Goal: Task Accomplishment & Management: Use online tool/utility

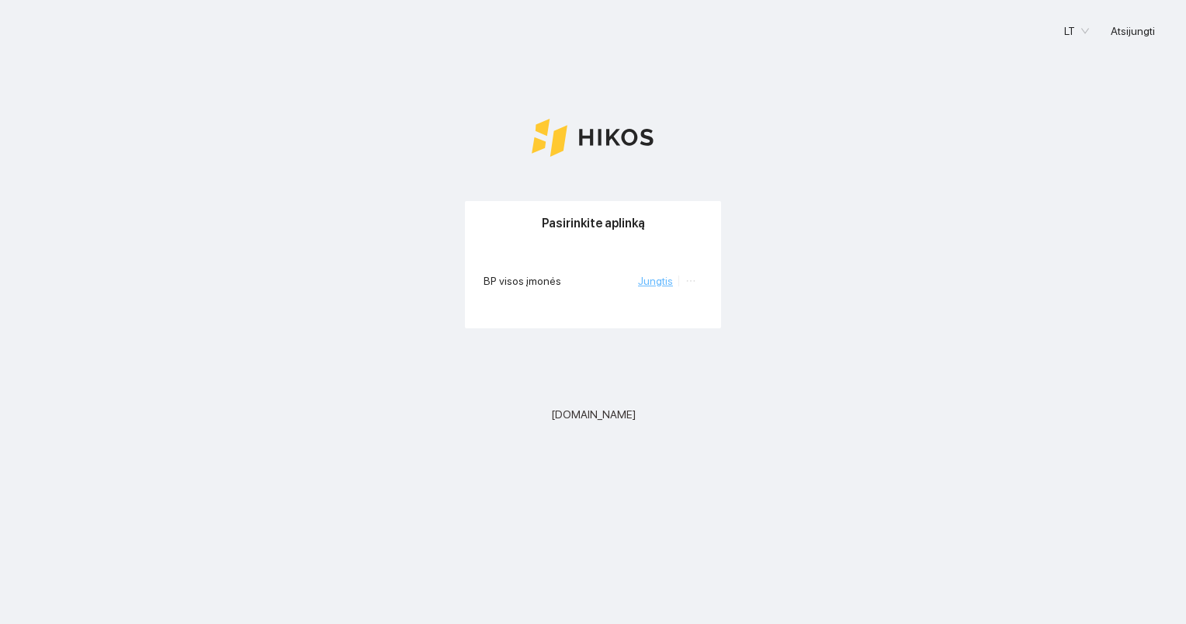
click at [651, 286] on link "Jungtis" at bounding box center [655, 281] width 35 height 12
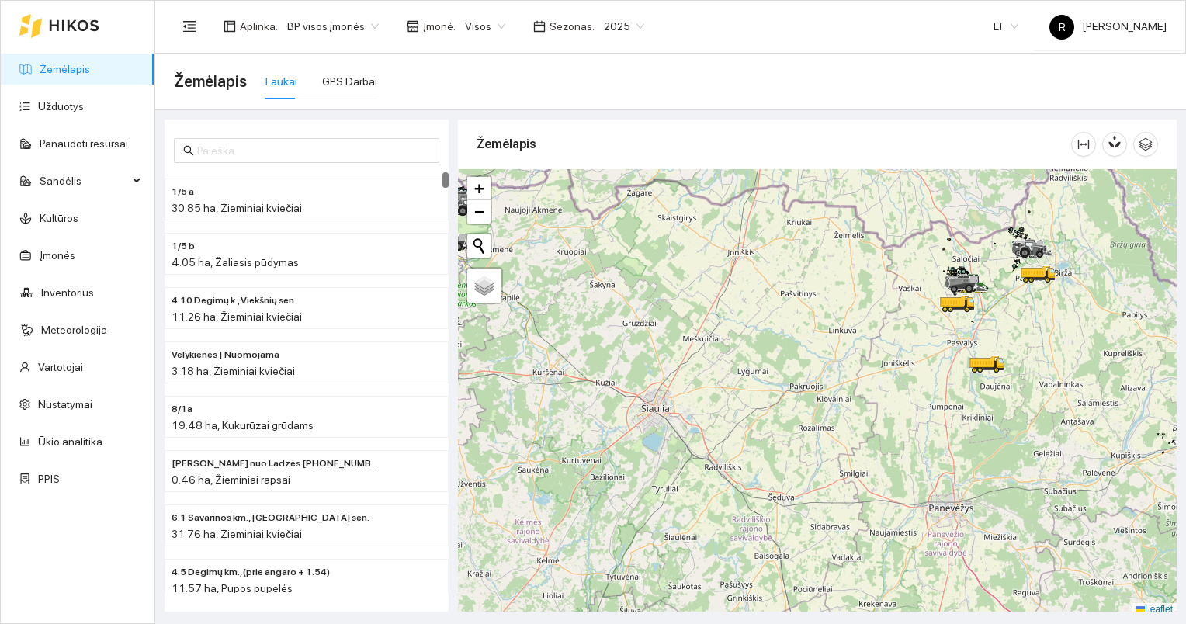
scroll to position [4, 0]
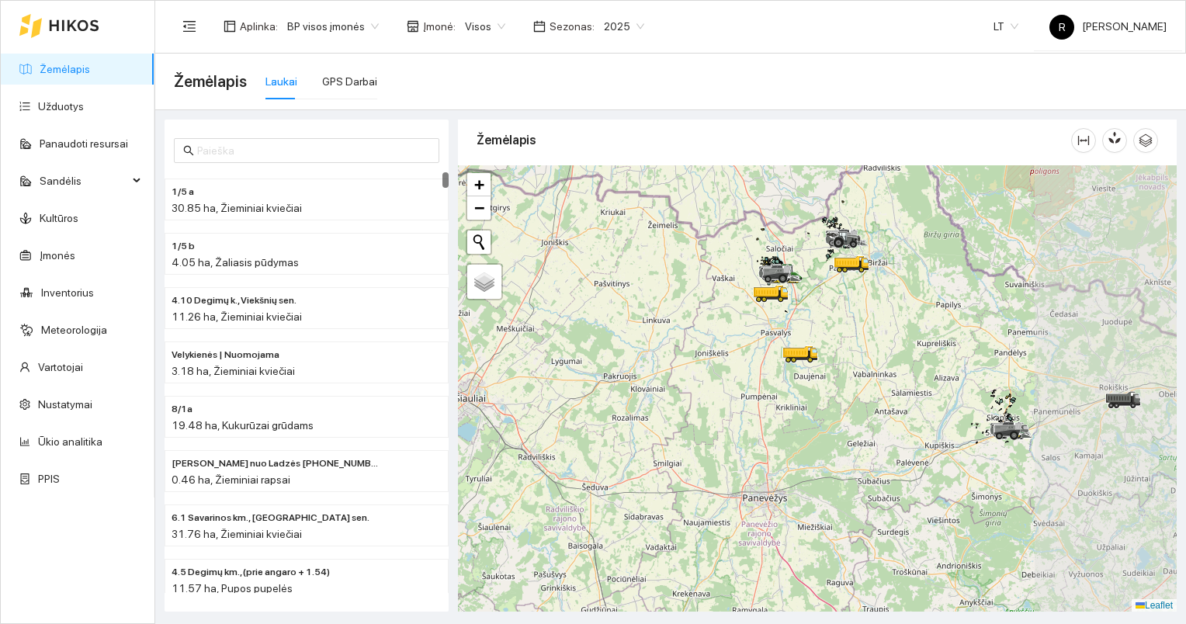
drag, startPoint x: 922, startPoint y: 327, endPoint x: 689, endPoint y: 324, distance: 232.9
click at [689, 324] on div at bounding box center [817, 388] width 719 height 447
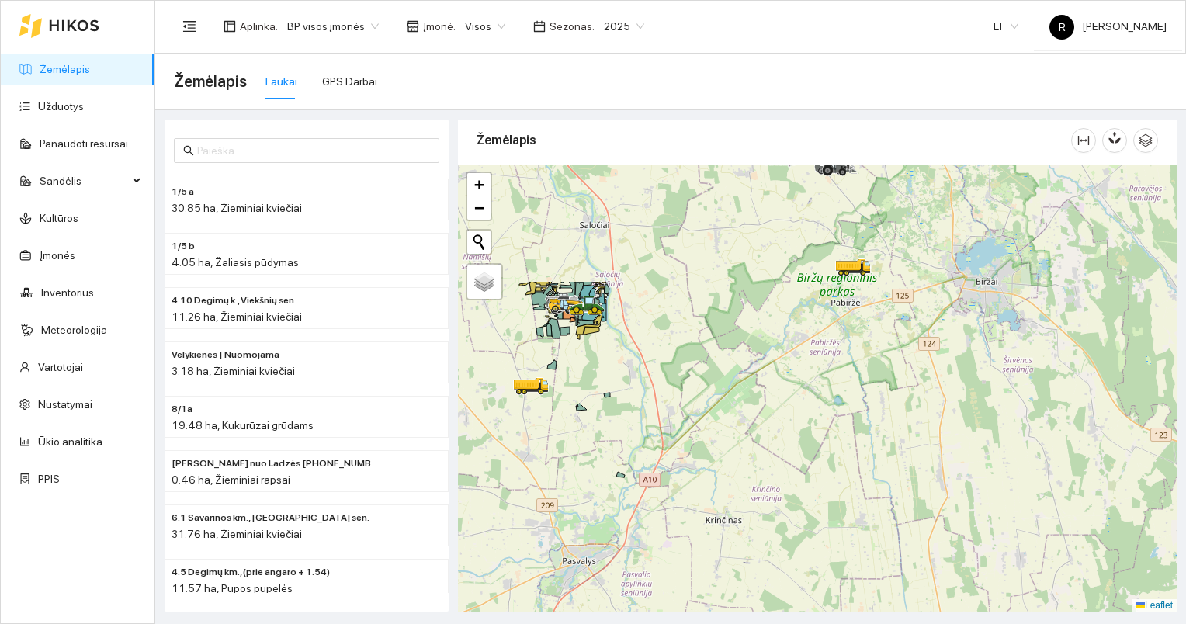
drag, startPoint x: 782, startPoint y: 276, endPoint x: 824, endPoint y: 472, distance: 200.2
click at [820, 469] on div at bounding box center [817, 388] width 719 height 447
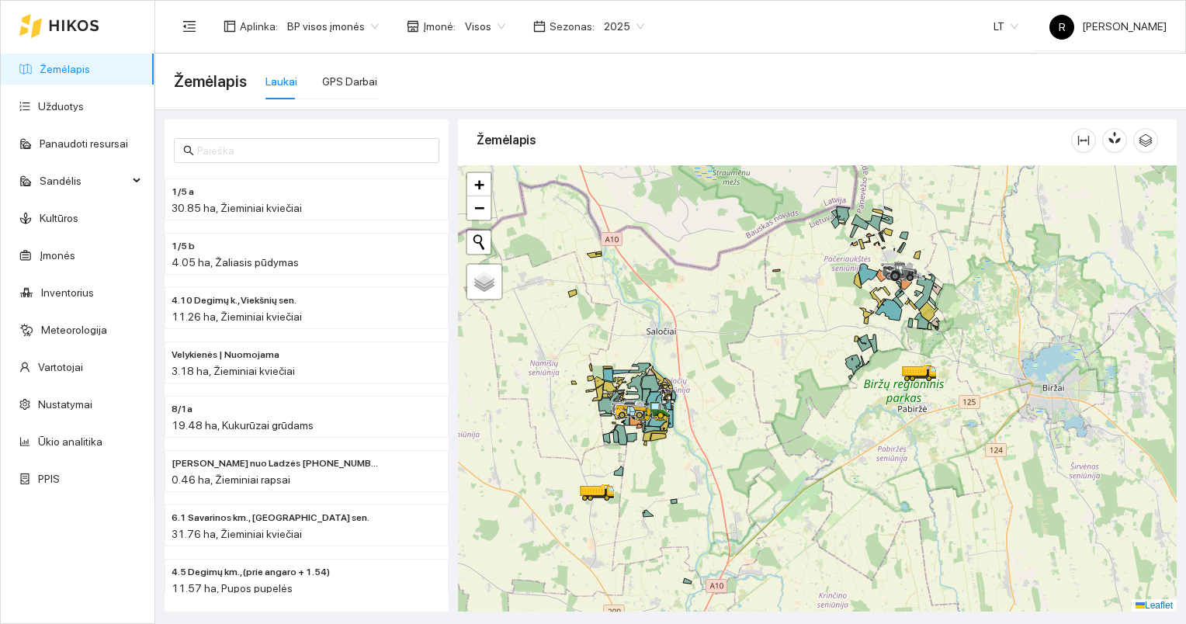
drag, startPoint x: 754, startPoint y: 327, endPoint x: 800, endPoint y: 390, distance: 78.9
click at [800, 390] on div at bounding box center [817, 388] width 719 height 447
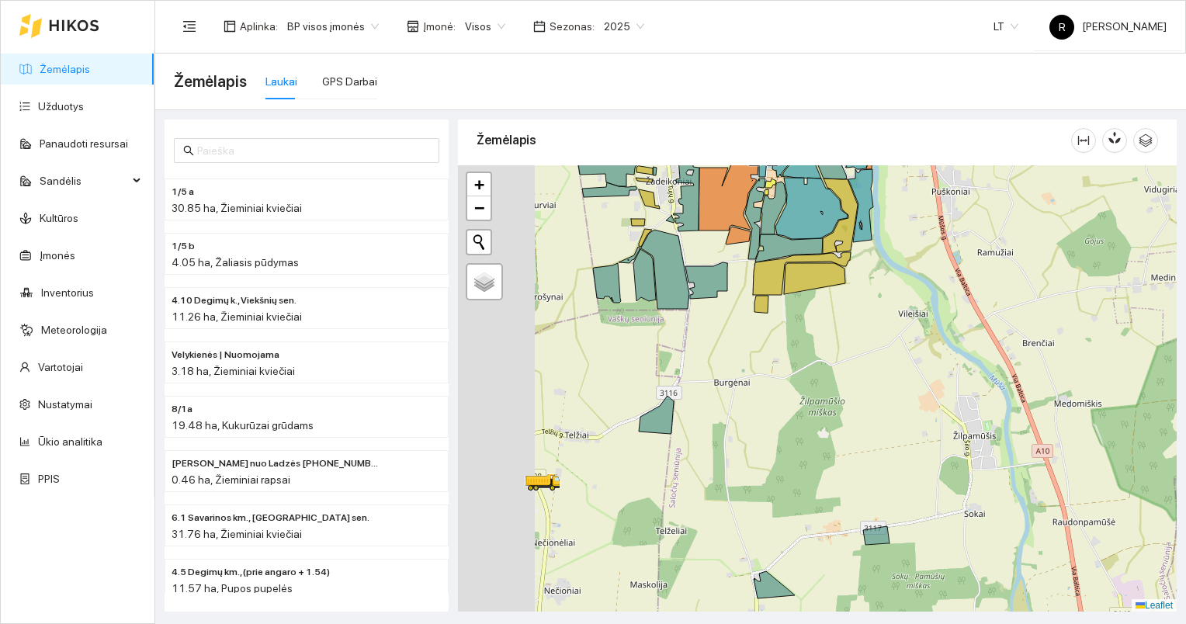
drag, startPoint x: 582, startPoint y: 482, endPoint x: 875, endPoint y: 436, distance: 296.4
click at [872, 438] on div at bounding box center [817, 388] width 719 height 447
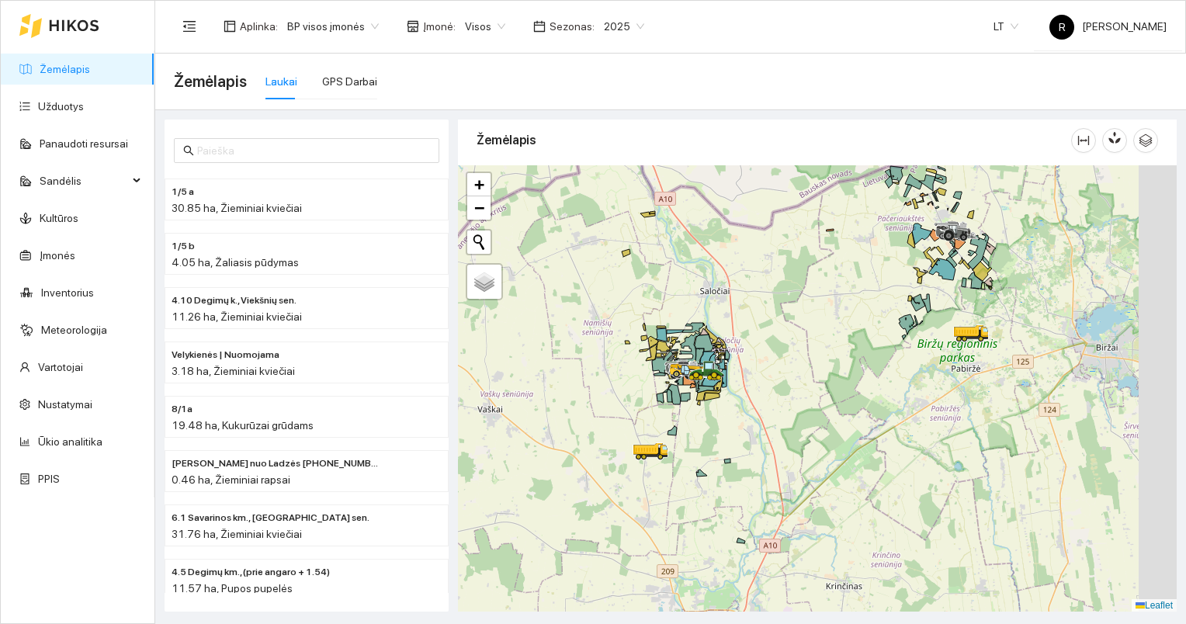
drag, startPoint x: 1034, startPoint y: 420, endPoint x: 806, endPoint y: 424, distance: 228.3
click at [806, 424] on div at bounding box center [817, 388] width 719 height 447
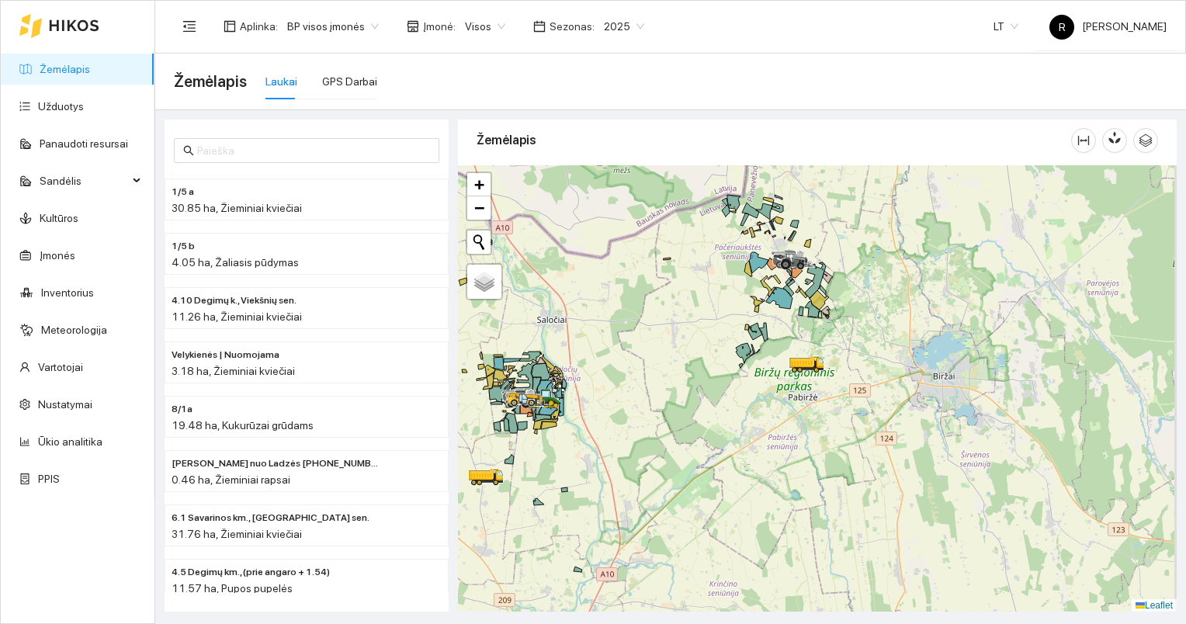
drag, startPoint x: 795, startPoint y: 338, endPoint x: 765, endPoint y: 357, distance: 35.6
click at [758, 357] on div at bounding box center [817, 388] width 719 height 447
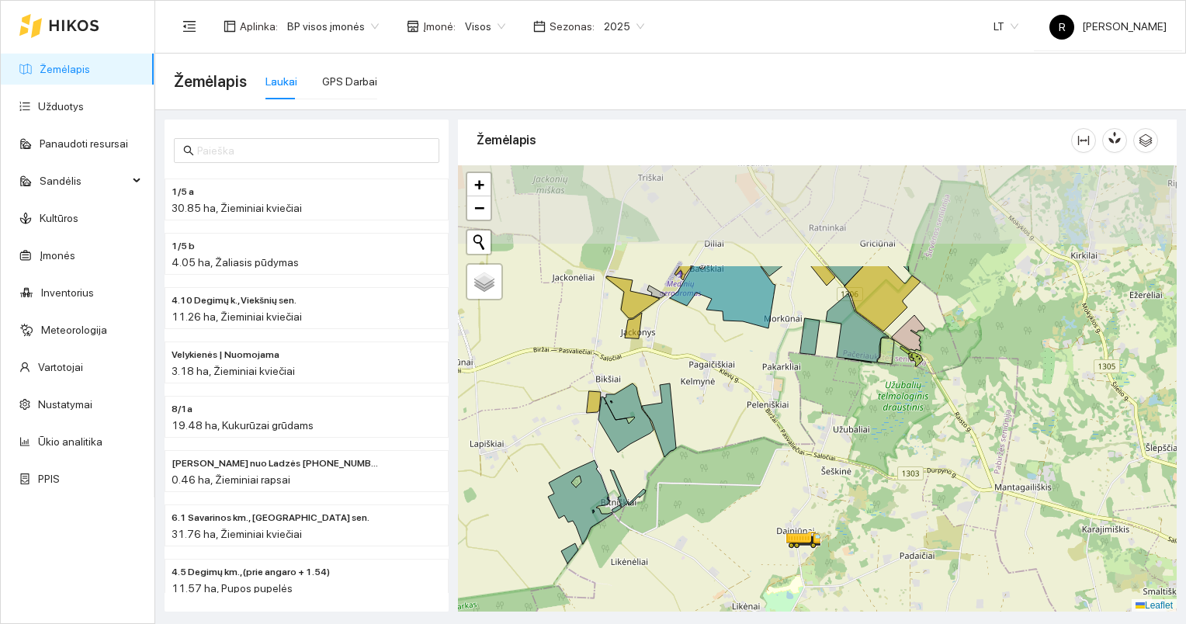
drag, startPoint x: 866, startPoint y: 320, endPoint x: 807, endPoint y: 467, distance: 158.1
click at [807, 468] on div at bounding box center [817, 388] width 719 height 447
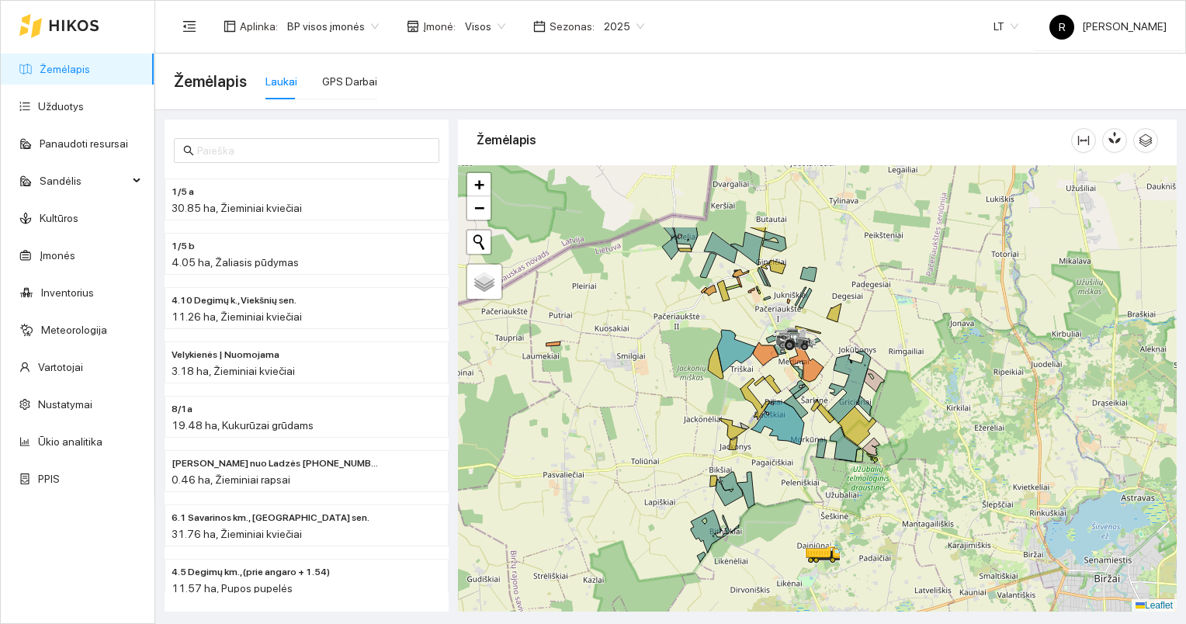
drag, startPoint x: 793, startPoint y: 337, endPoint x: 810, endPoint y: 456, distance: 120.8
click at [810, 456] on div at bounding box center [817, 388] width 719 height 447
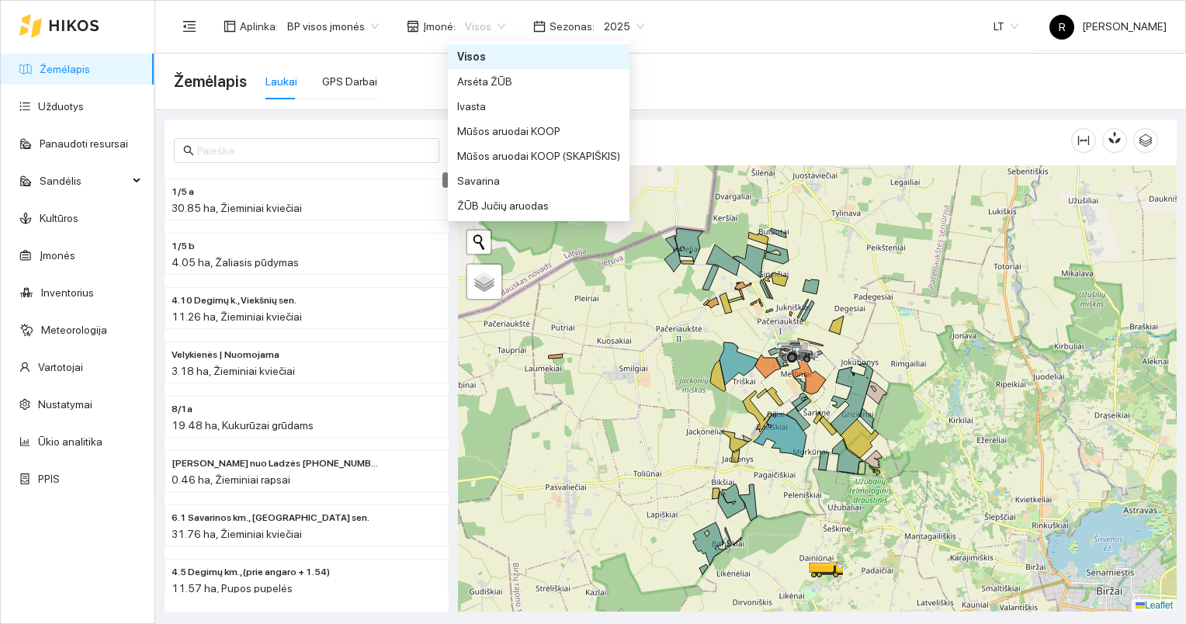
click at [491, 24] on span "Visos" at bounding box center [485, 26] width 40 height 23
click at [476, 81] on div "Arsėta ŽŪB" at bounding box center [538, 81] width 163 height 17
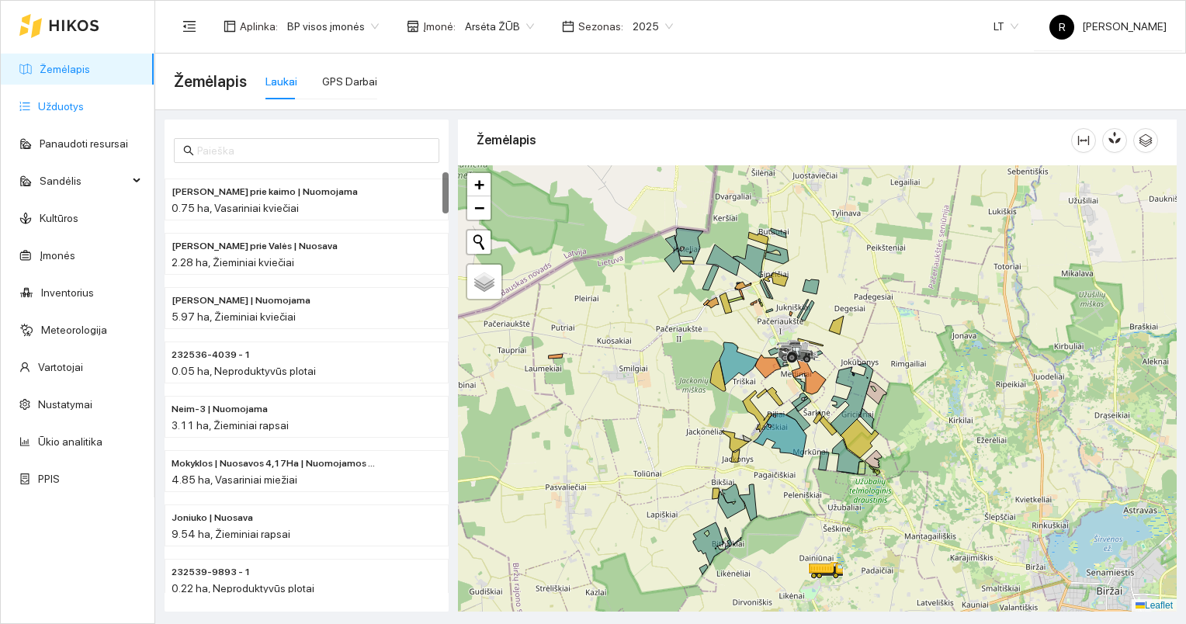
click at [70, 107] on link "Užduotys" at bounding box center [61, 106] width 46 height 12
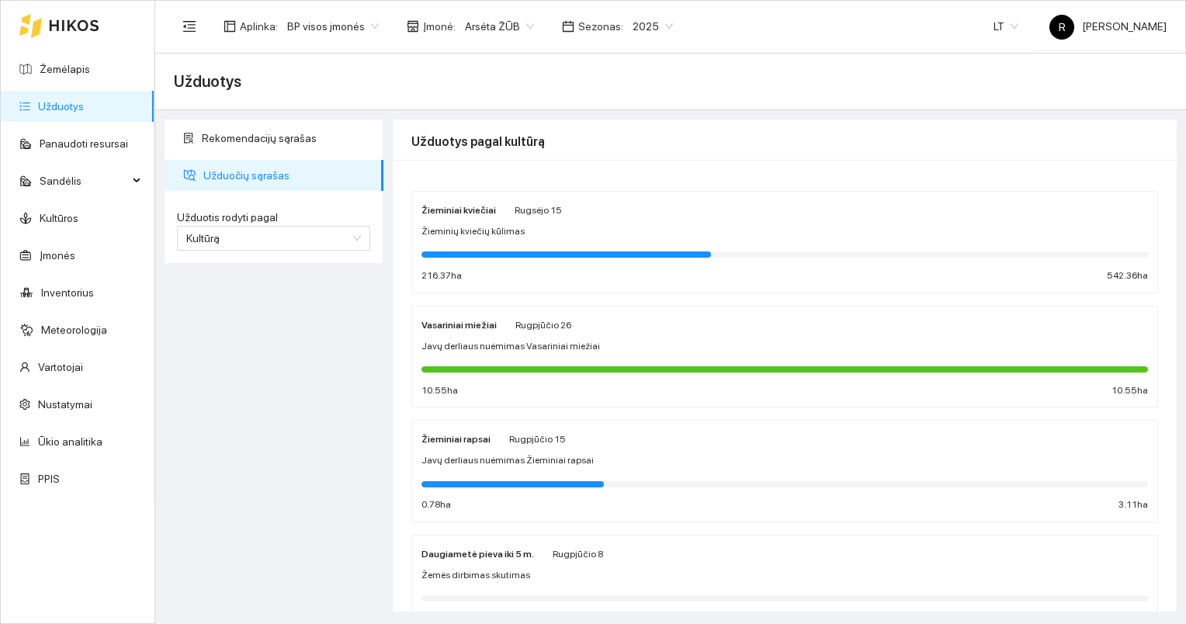
click at [515, 252] on div at bounding box center [567, 255] width 290 height 6
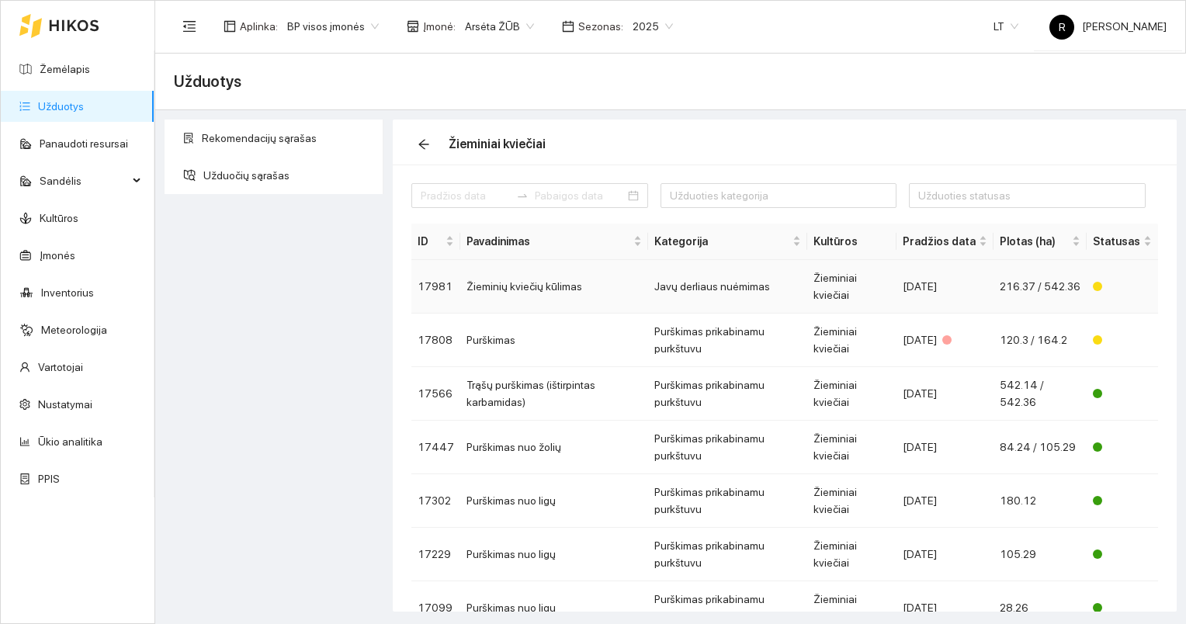
click at [530, 285] on td "Žieminių kviečių kūlimas" at bounding box center [554, 287] width 188 height 54
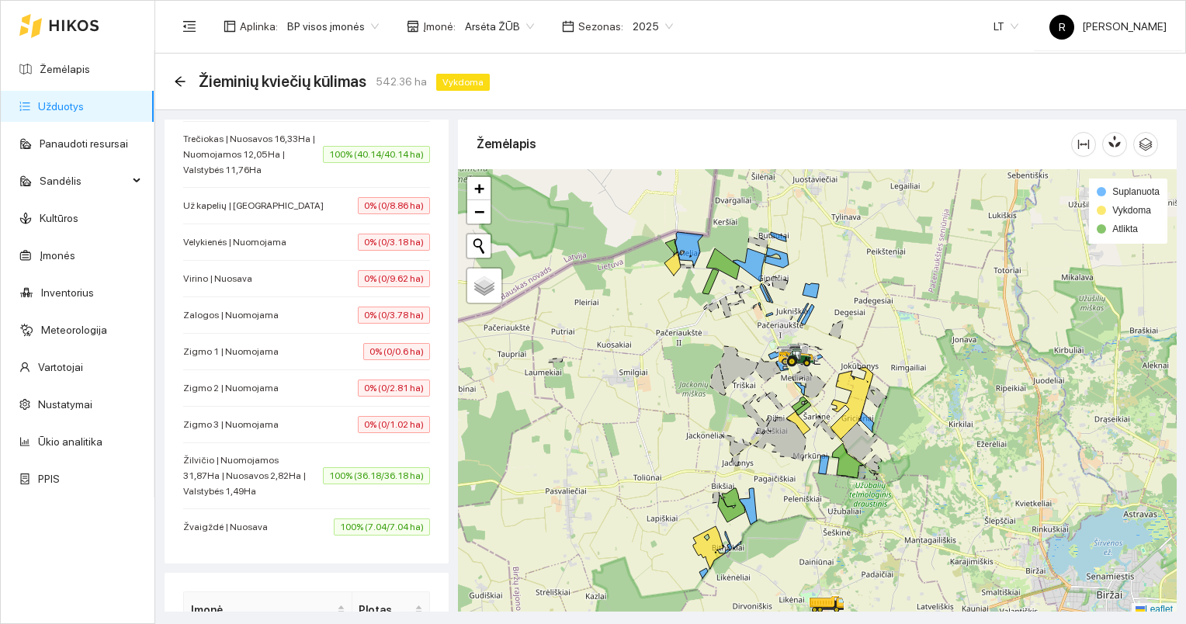
scroll to position [1553, 0]
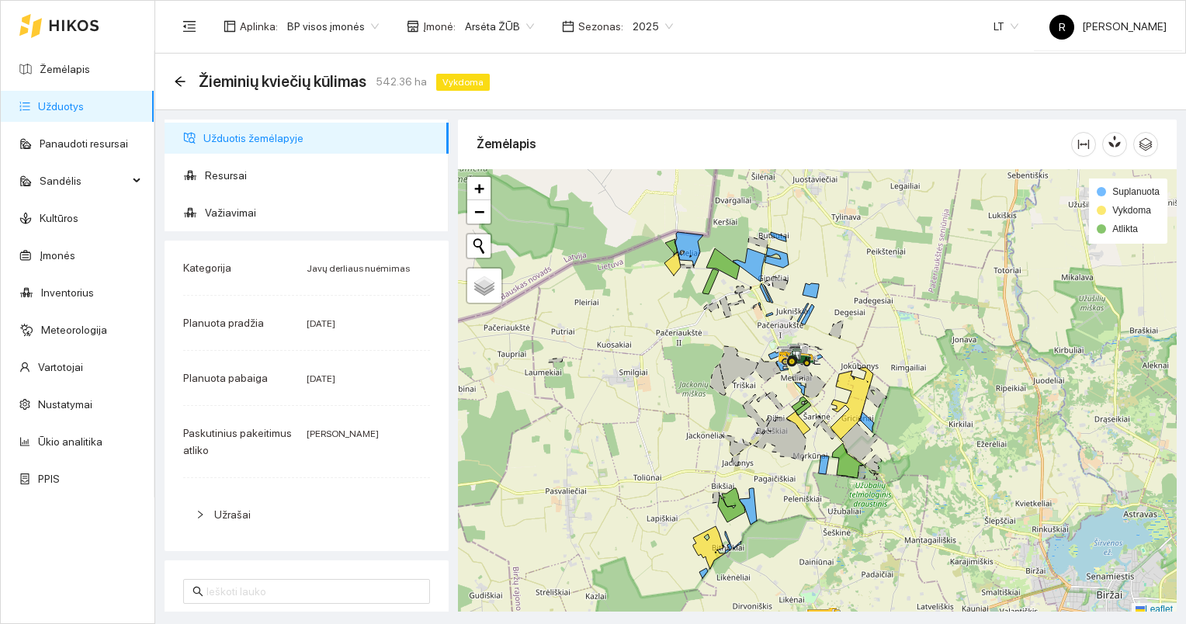
scroll to position [1553, 0]
